Goal: Task Accomplishment & Management: Manage account settings

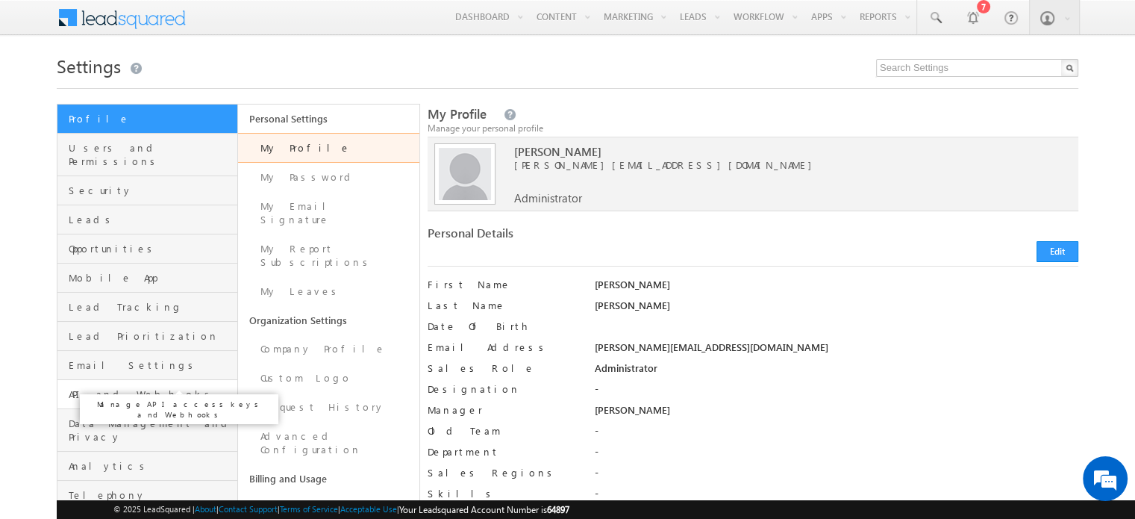
click at [122, 387] on span "API and Webhooks" at bounding box center [151, 393] width 165 height 13
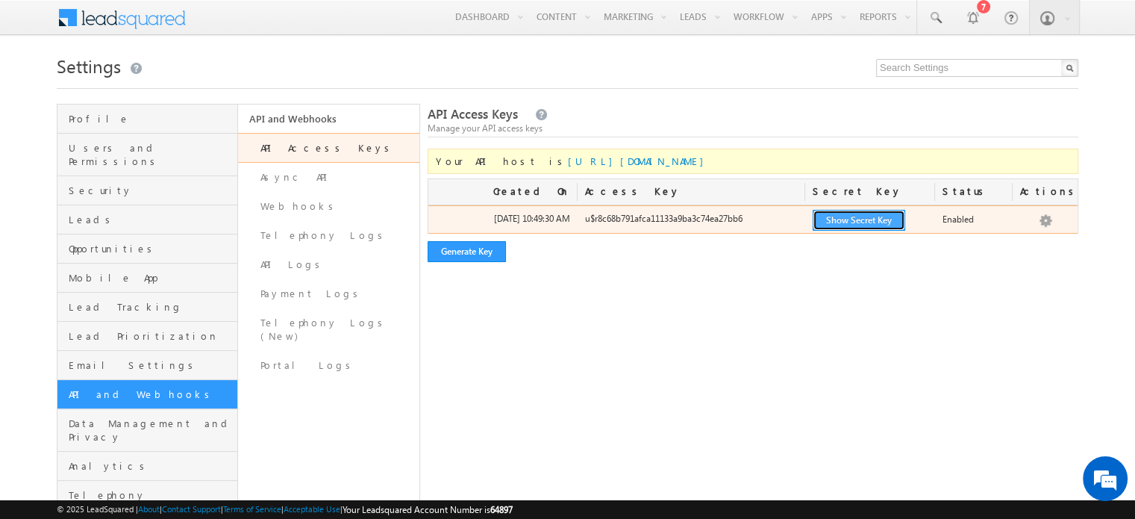
click at [835, 213] on button "Show Secret Key" at bounding box center [859, 220] width 93 height 21
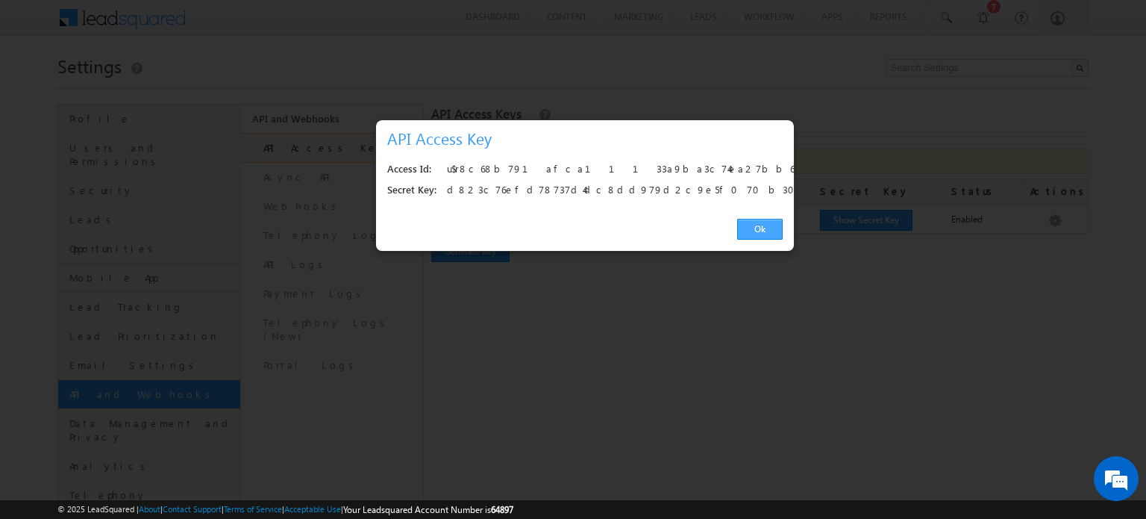
click at [758, 229] on link "Ok" at bounding box center [760, 229] width 46 height 21
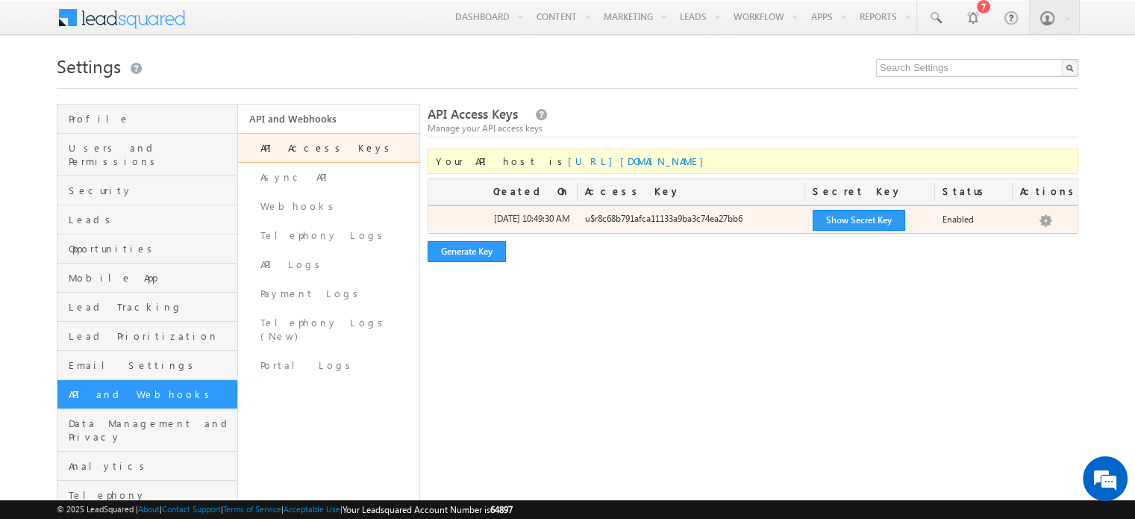
click at [667, 216] on div "u$r8c68b791afca11133a9ba3c74ea27bb6" at bounding box center [692, 222] width 228 height 21
click at [834, 224] on button "Show Secret Key" at bounding box center [859, 220] width 93 height 21
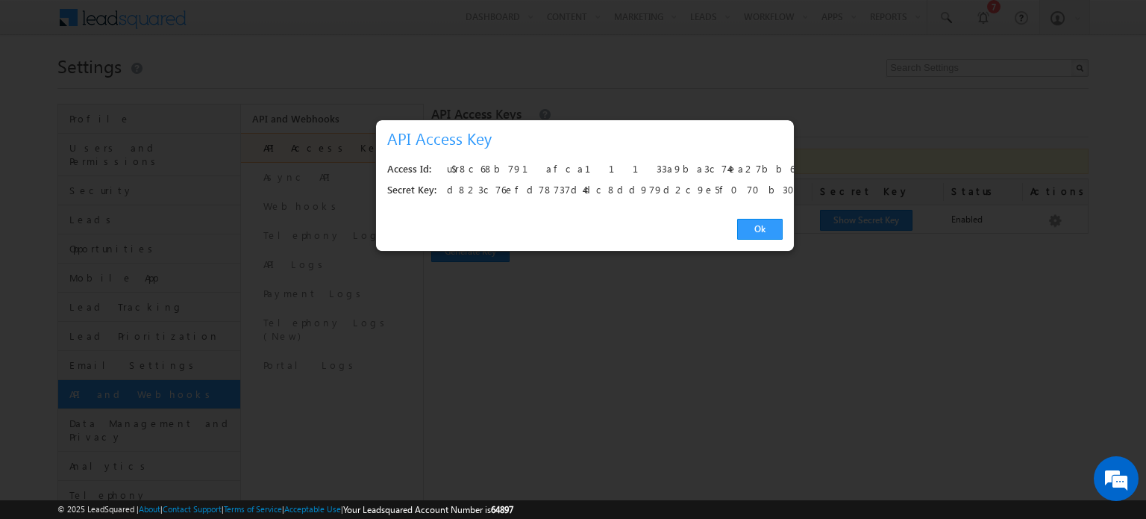
click at [544, 167] on div "u$r8c68b791afca11133a9ba3c74ea27bb6" at bounding box center [611, 169] width 328 height 21
copy div "u$r8c68b791afca11133a9ba3c74ea27bb6"
click at [606, 184] on div "d823c76efd78737d4dc8dd979d2c9e5f070b302d" at bounding box center [611, 190] width 328 height 21
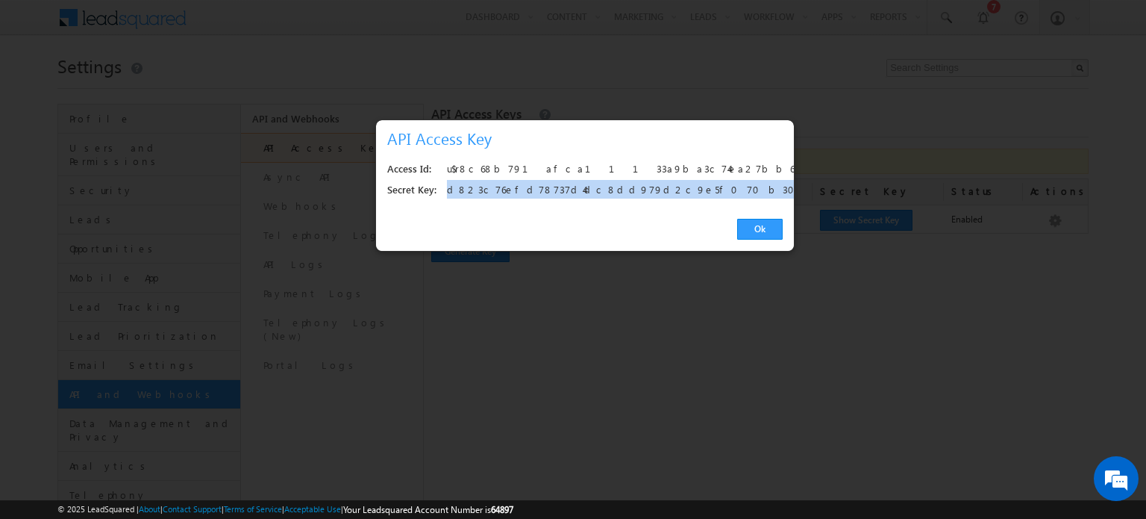
click at [606, 184] on div "d823c76efd78737d4dc8dd979d2c9e5f070b302d" at bounding box center [611, 190] width 328 height 21
copy div "d823c76efd78737d4dc8dd979d2c9e5f070b302d"
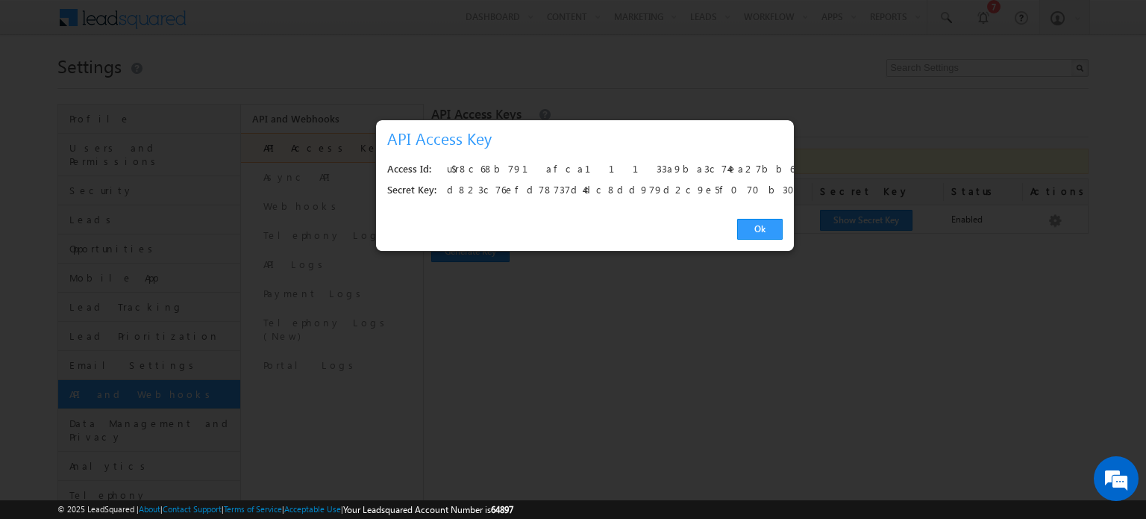
click at [549, 168] on div "u$r8c68b791afca11133a9ba3c74ea27bb6" at bounding box center [611, 169] width 328 height 21
copy div "u$r8c68b791afca11133a9ba3c74ea27bb6"
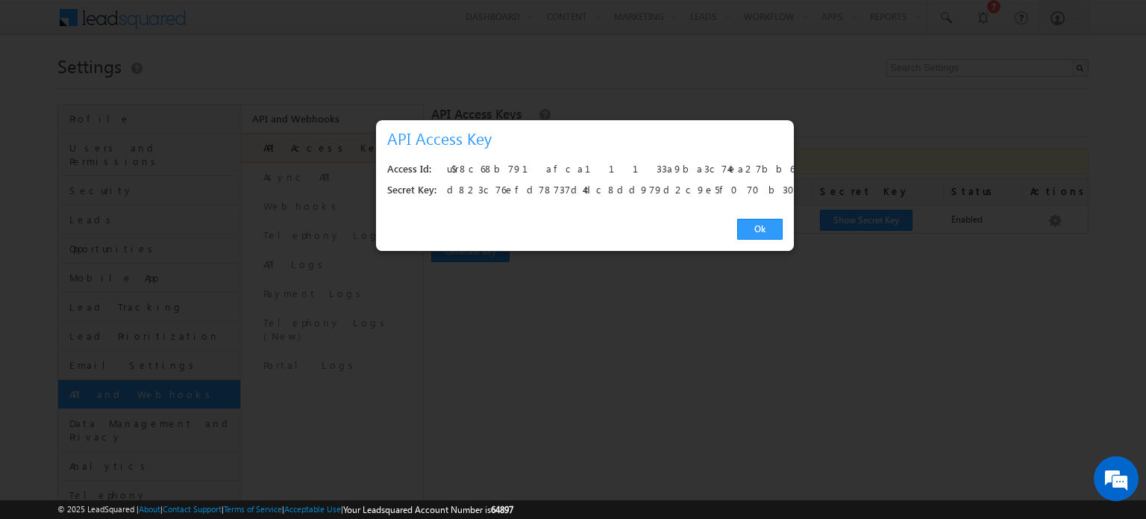
click at [504, 187] on div "d823c76efd78737d4dc8dd979d2c9e5f070b302d" at bounding box center [611, 190] width 328 height 21
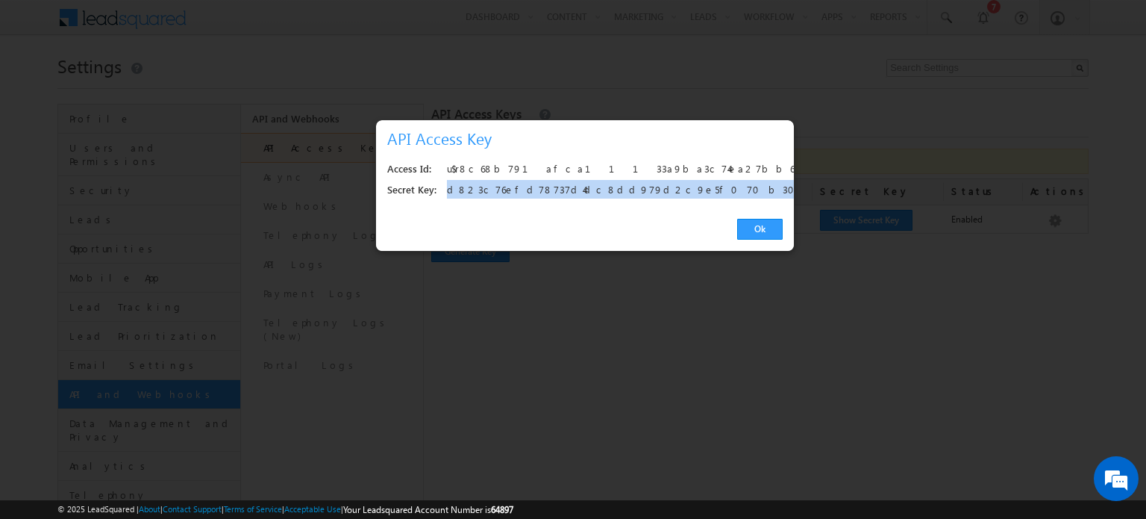
click at [504, 187] on div "d823c76efd78737d4dc8dd979d2c9e5f070b302d" at bounding box center [611, 190] width 328 height 21
copy div "d823c76efd78737d4dc8dd979d2c9e5f070b302d"
